Goal: Task Accomplishment & Management: Manage account settings

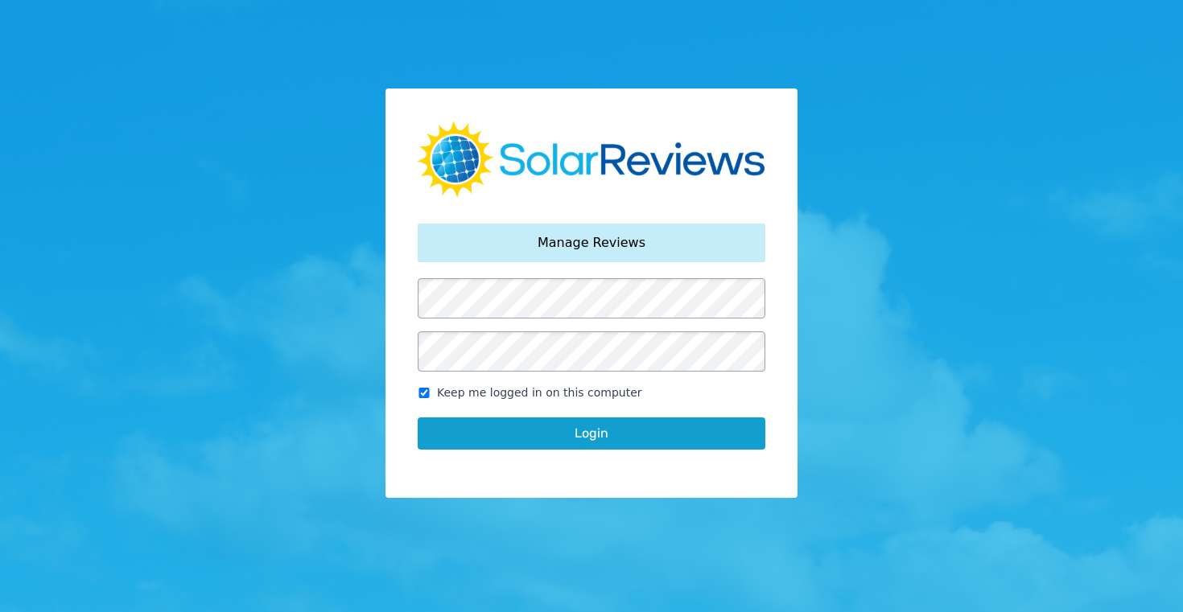
click at [564, 436] on button "Login" at bounding box center [592, 434] width 348 height 32
click at [590, 432] on button "Login" at bounding box center [592, 434] width 348 height 32
click at [582, 432] on button "Login" at bounding box center [592, 434] width 348 height 32
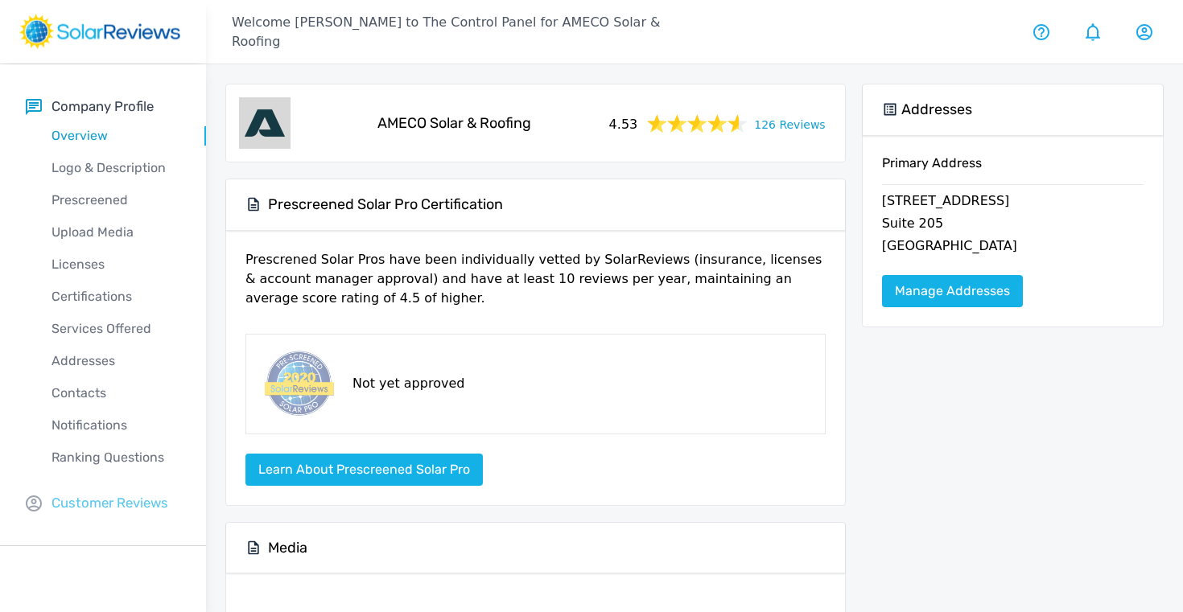
click at [90, 496] on p "Customer Reviews" at bounding box center [109, 503] width 117 height 20
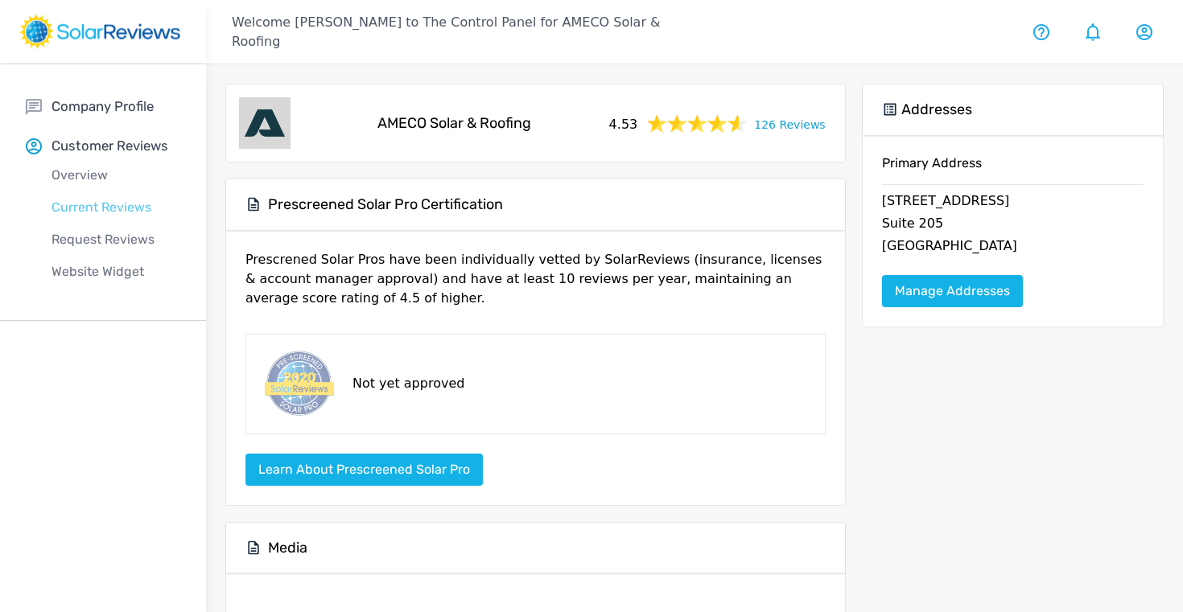
click at [84, 208] on p "Current Reviews" at bounding box center [116, 207] width 180 height 19
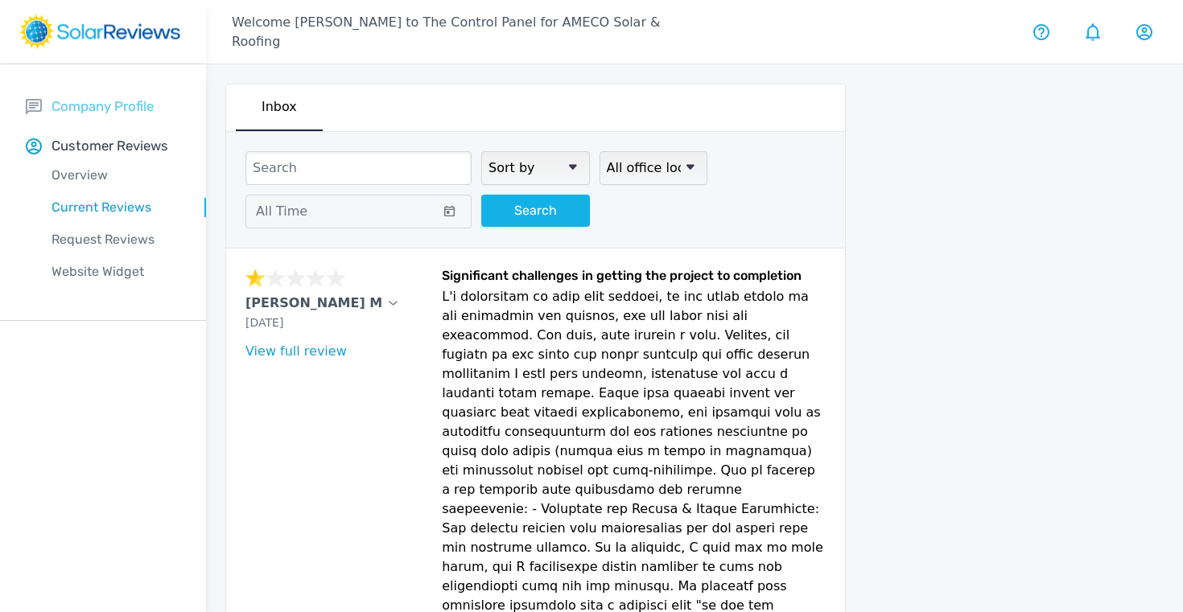
click at [115, 111] on p "Company Profile" at bounding box center [102, 107] width 102 height 20
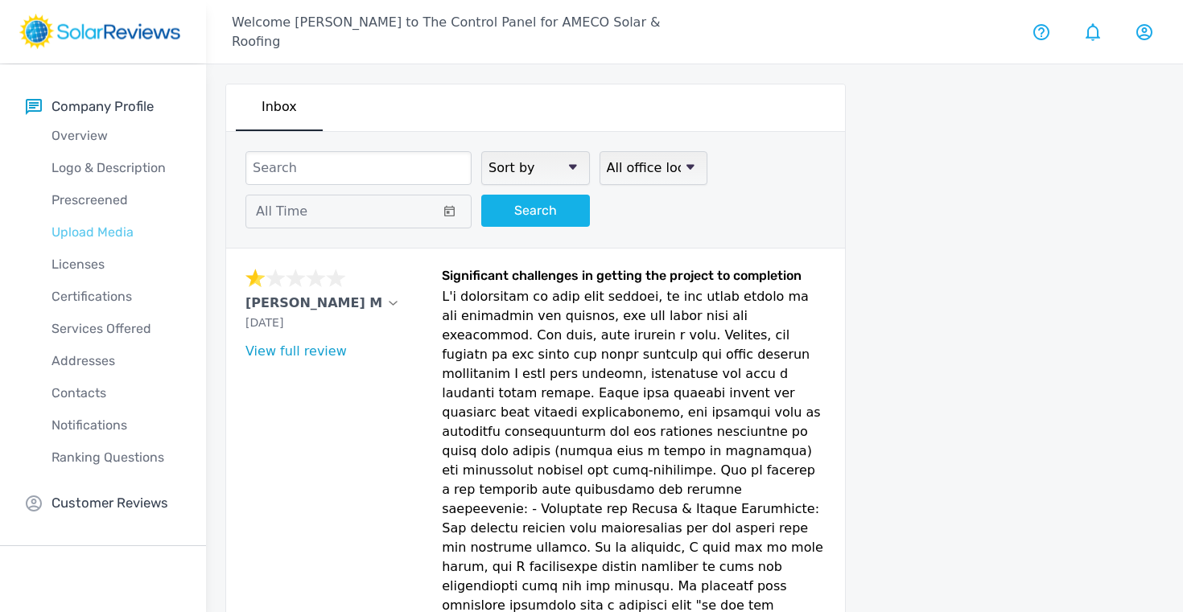
click at [88, 232] on p "Upload Media" at bounding box center [116, 232] width 180 height 19
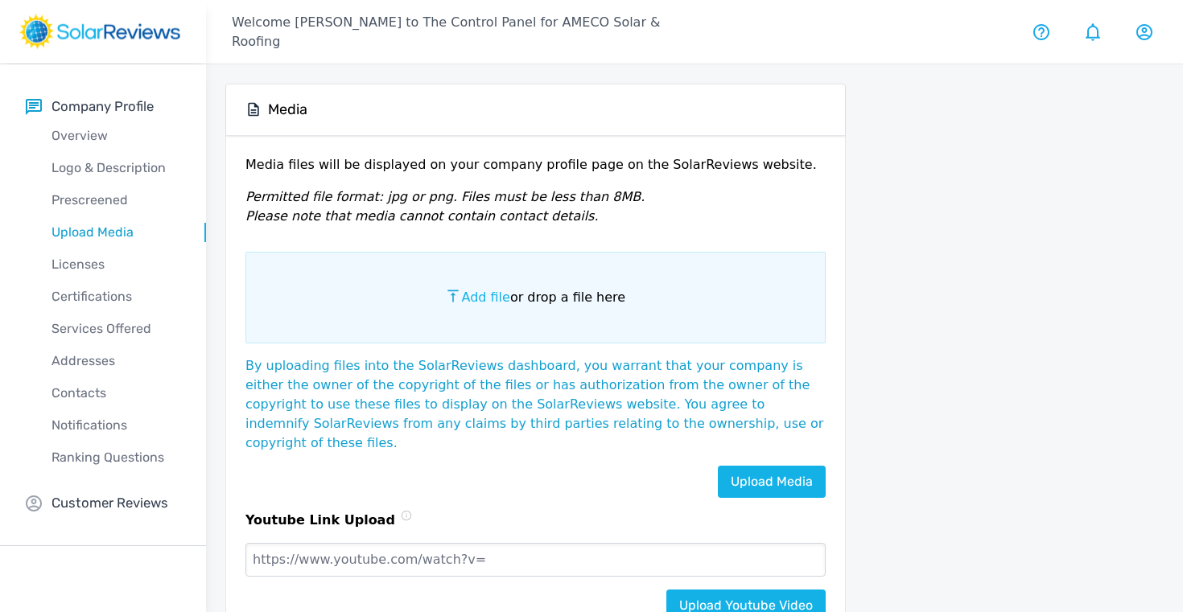
click at [479, 298] on span "Add file" at bounding box center [485, 297] width 48 height 15
click at [0, 0] on input "Add file or drop a file here" at bounding box center [0, 0] width 0 height 0
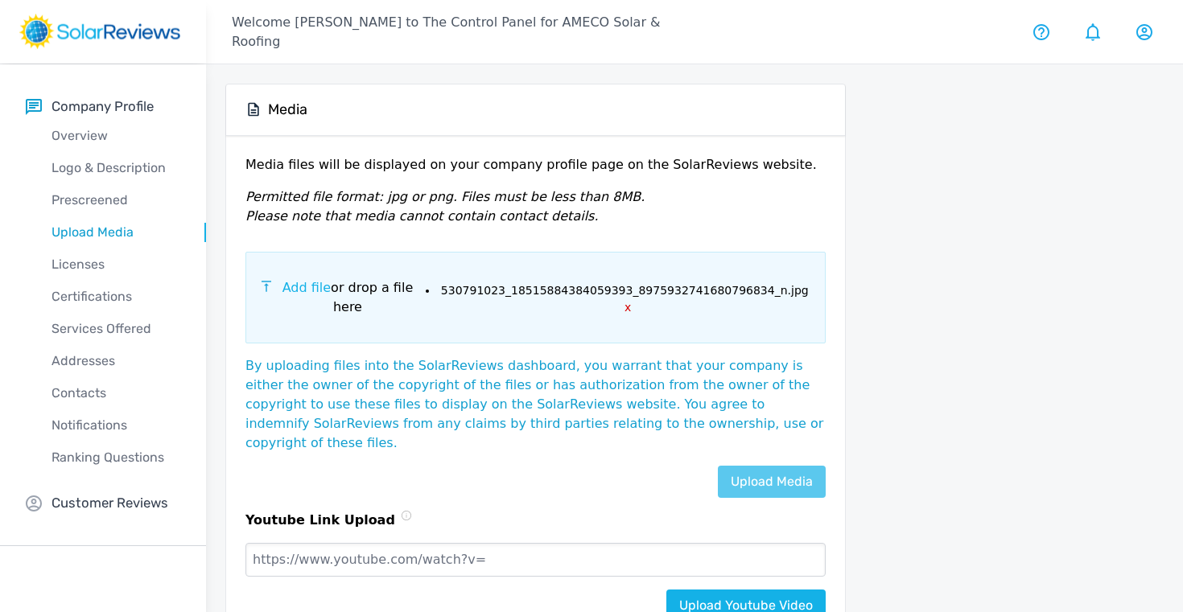
click at [774, 466] on link "Upload Media" at bounding box center [772, 482] width 108 height 32
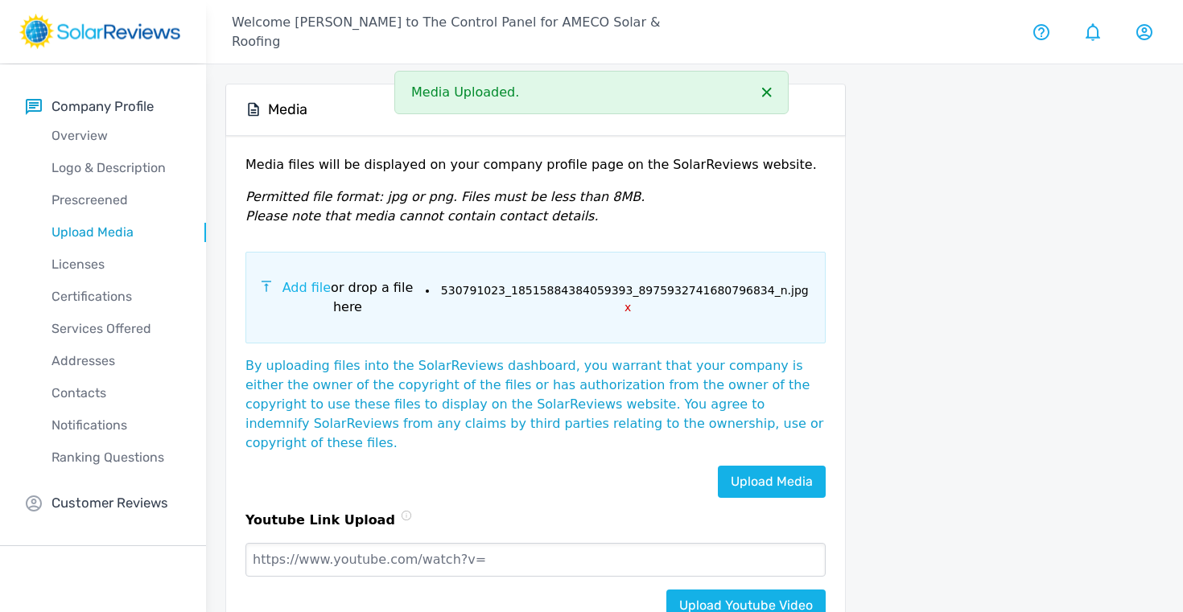
click at [310, 293] on span "Add file" at bounding box center [306, 287] width 48 height 15
click at [0, 0] on input "Add file or drop a file here" at bounding box center [0, 0] width 0 height 0
click at [792, 466] on link "Upload Media" at bounding box center [772, 482] width 108 height 32
